Goal: Ask a question

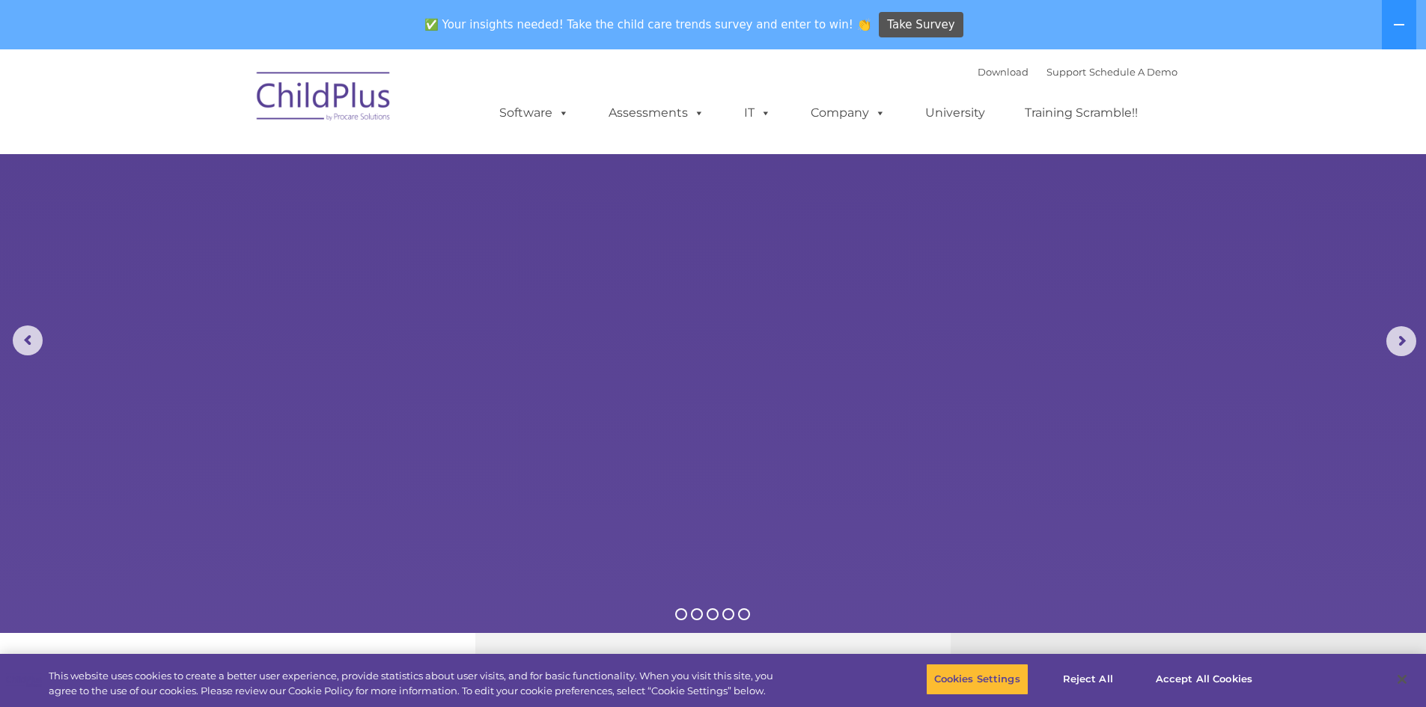
select select "MEDIUM"
click at [1046, 68] on link "Support" at bounding box center [1066, 72] width 40 height 12
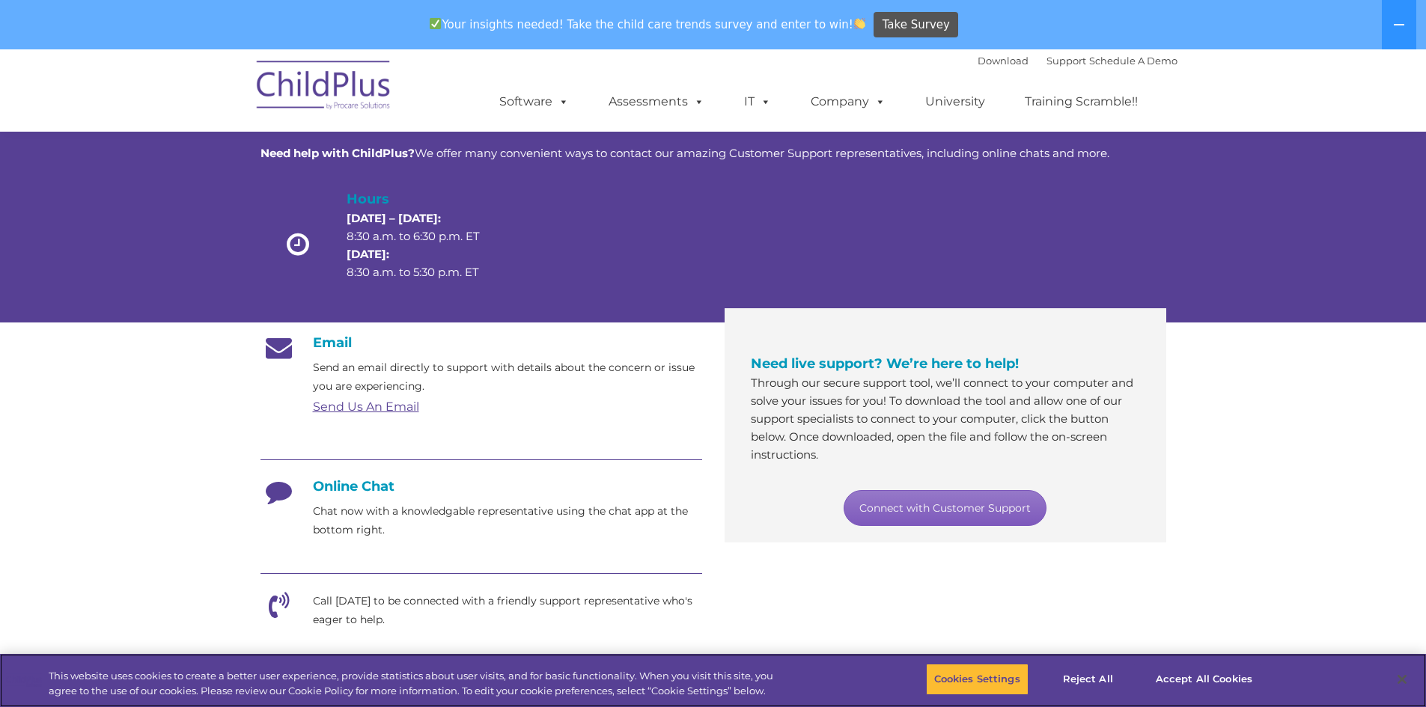
scroll to position [75, 0]
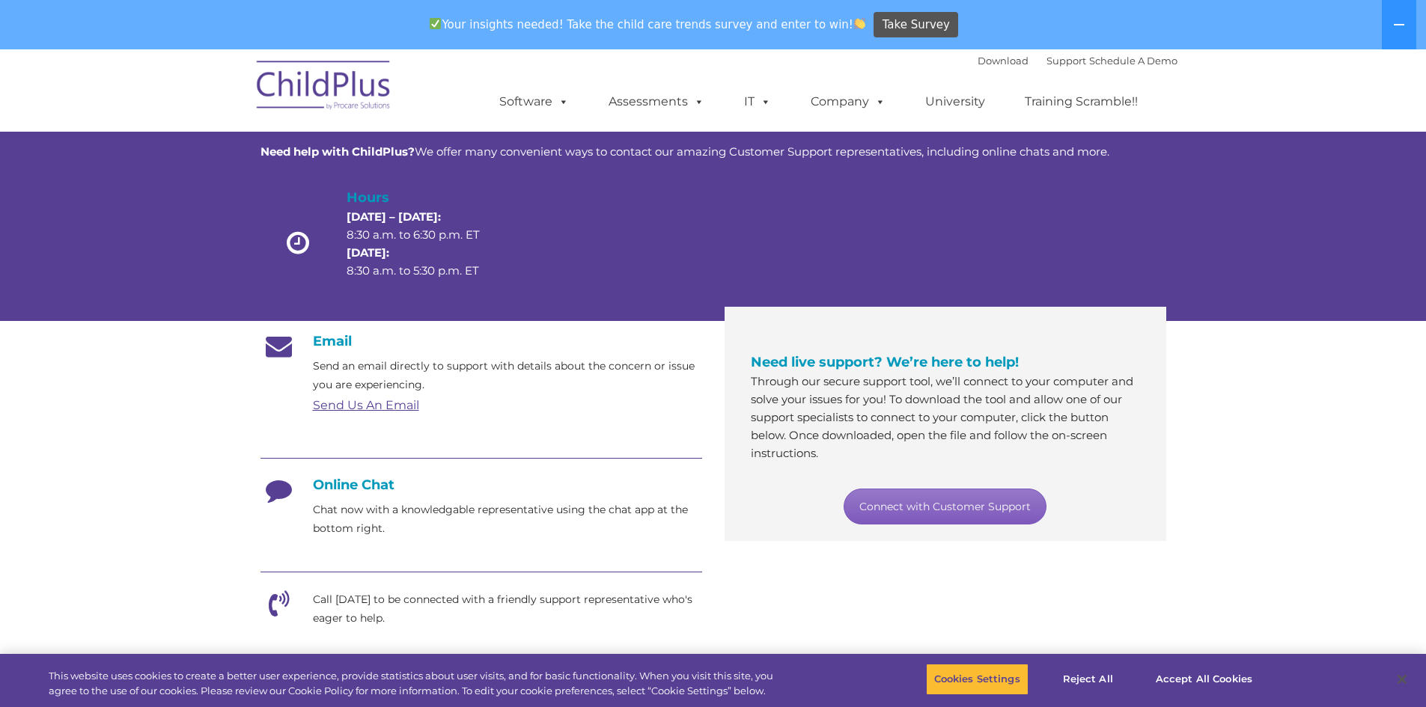
click at [962, 505] on link "Connect with Customer Support" at bounding box center [945, 507] width 203 height 36
click at [951, 501] on link "Connect with Customer Support" at bounding box center [945, 507] width 203 height 36
